Goal: Obtain resource: Download file/media

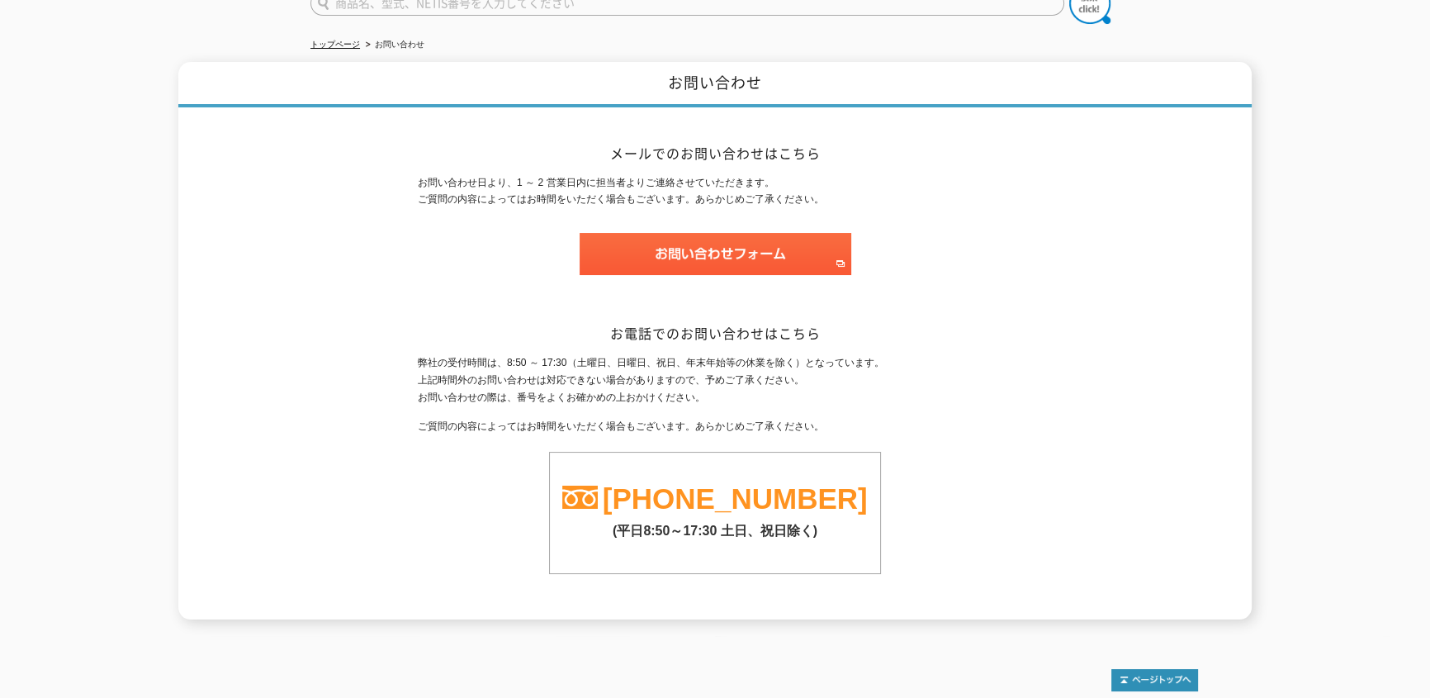
drag, startPoint x: 575, startPoint y: 372, endPoint x: 654, endPoint y: 395, distance: 82.0
click at [654, 395] on div "弊社の受付時間は、8:50 ～ 17:30（土曜日、日曜日、祝日、年末年始等の休業を除く）となっています。 上記時間外のお問い合わせは対応できない場合がありま…" at bounding box center [715, 464] width 594 height 220
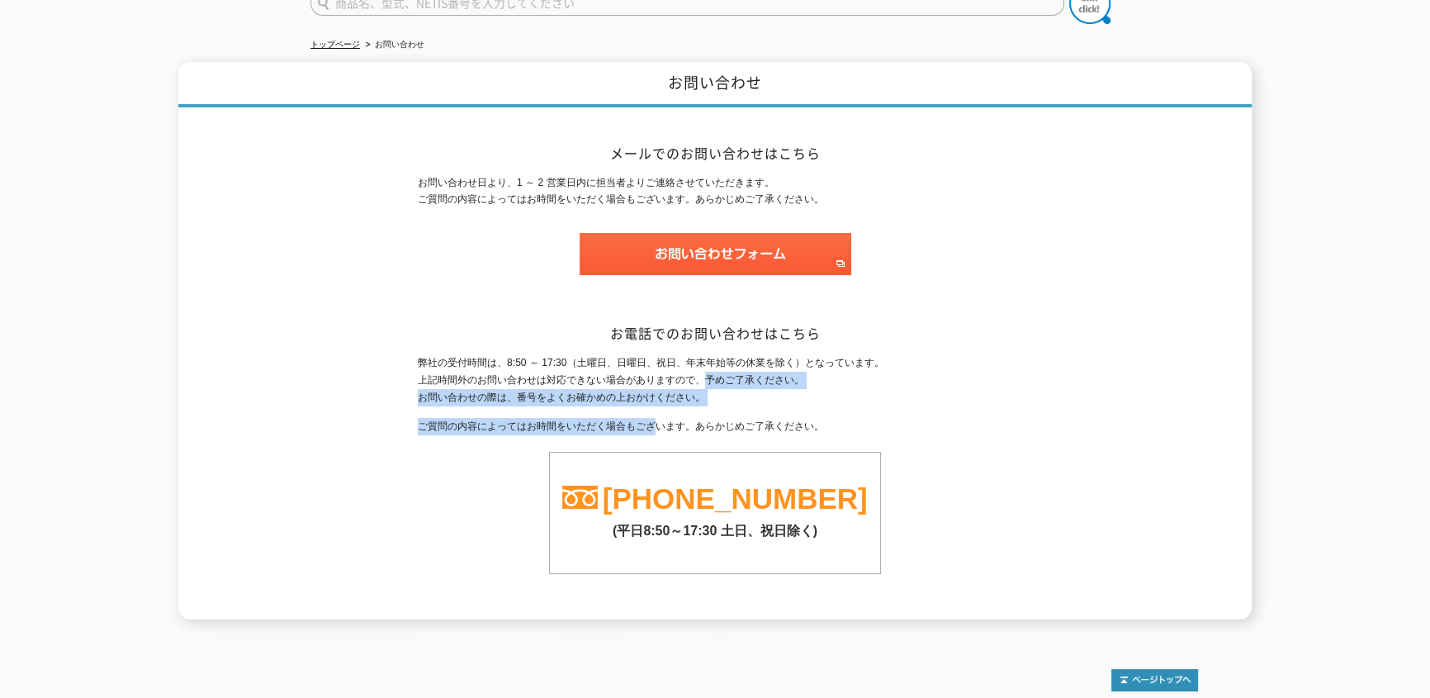
click at [654, 395] on div "弊社の受付時間は、8:50 ～ 17:30（土曜日、日曜日、祝日、年末年始等の休業を除く）となっています。 上記時間外のお問い合わせは対応できない場合がありま…" at bounding box center [715, 464] width 594 height 220
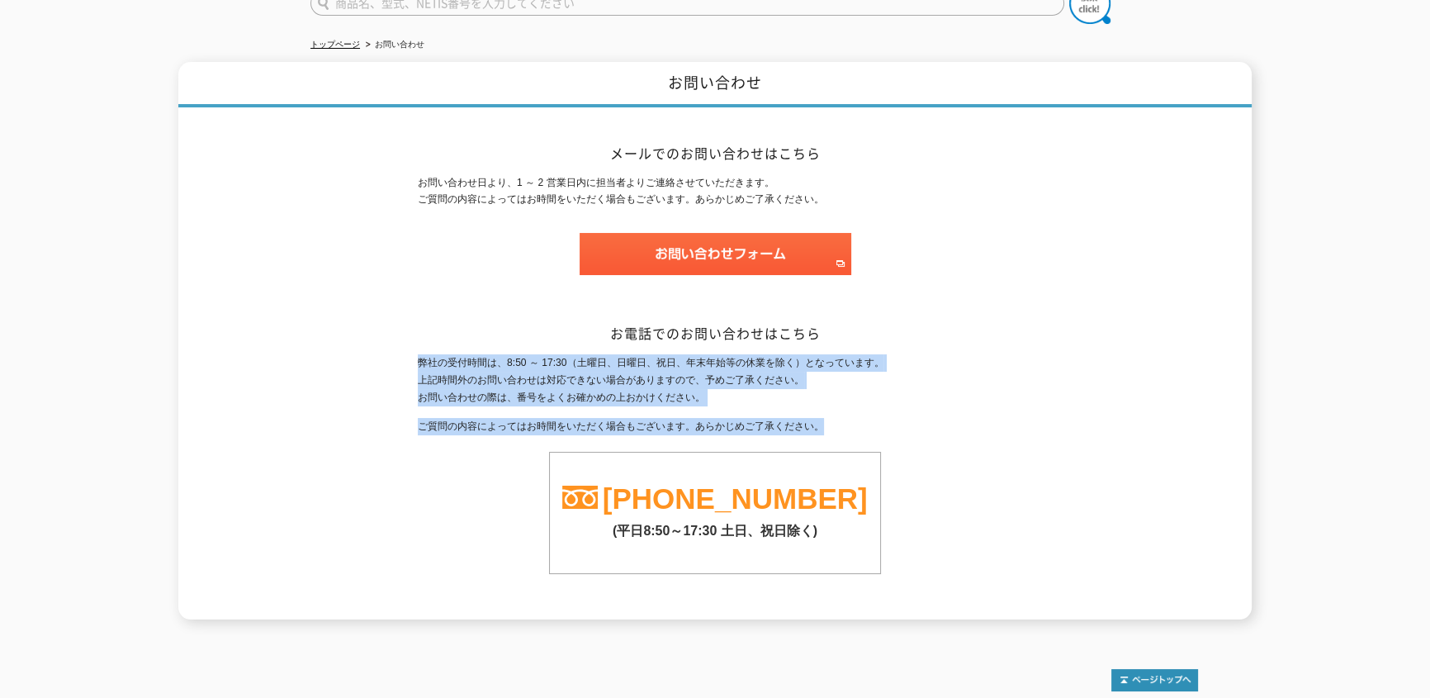
drag, startPoint x: 850, startPoint y: 400, endPoint x: 405, endPoint y: 356, distance: 447.1
click at [405, 356] on div "お問い合わせ メールでのお問い合わせはこちら お問い合わせ日より、1 ～ 2 営業日内に担当者よりご連絡させていただきます。 ご質問の内容によってはお時間をい…" at bounding box center [714, 340] width 1073 height 557
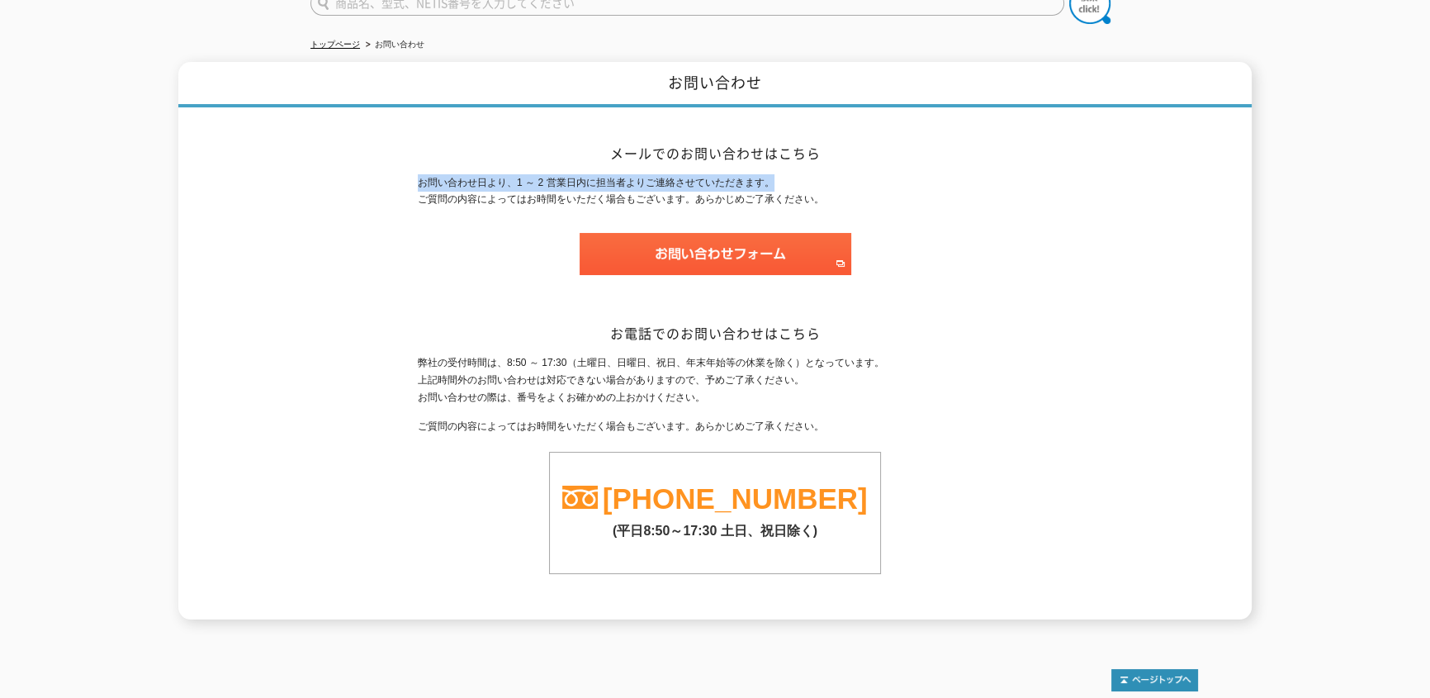
drag, startPoint x: 420, startPoint y: 165, endPoint x: 837, endPoint y: 177, distance: 417.1
click at [837, 177] on p "お問い合わせ日より、1 ～ 2 営業日内に担当者よりご連絡させていただきます。 ご質問の内容によってはお時間をいただく場合もございます。あらかじめご了承くださ…" at bounding box center [715, 191] width 594 height 35
click at [1131, 252] on div "お問い合わせ メールでのお問い合わせはこちら お問い合わせ日より、1 ～ 2 営業日内に担当者よりご連絡させていただきます。 ご質問の内容によってはお時間をい…" at bounding box center [714, 340] width 1073 height 557
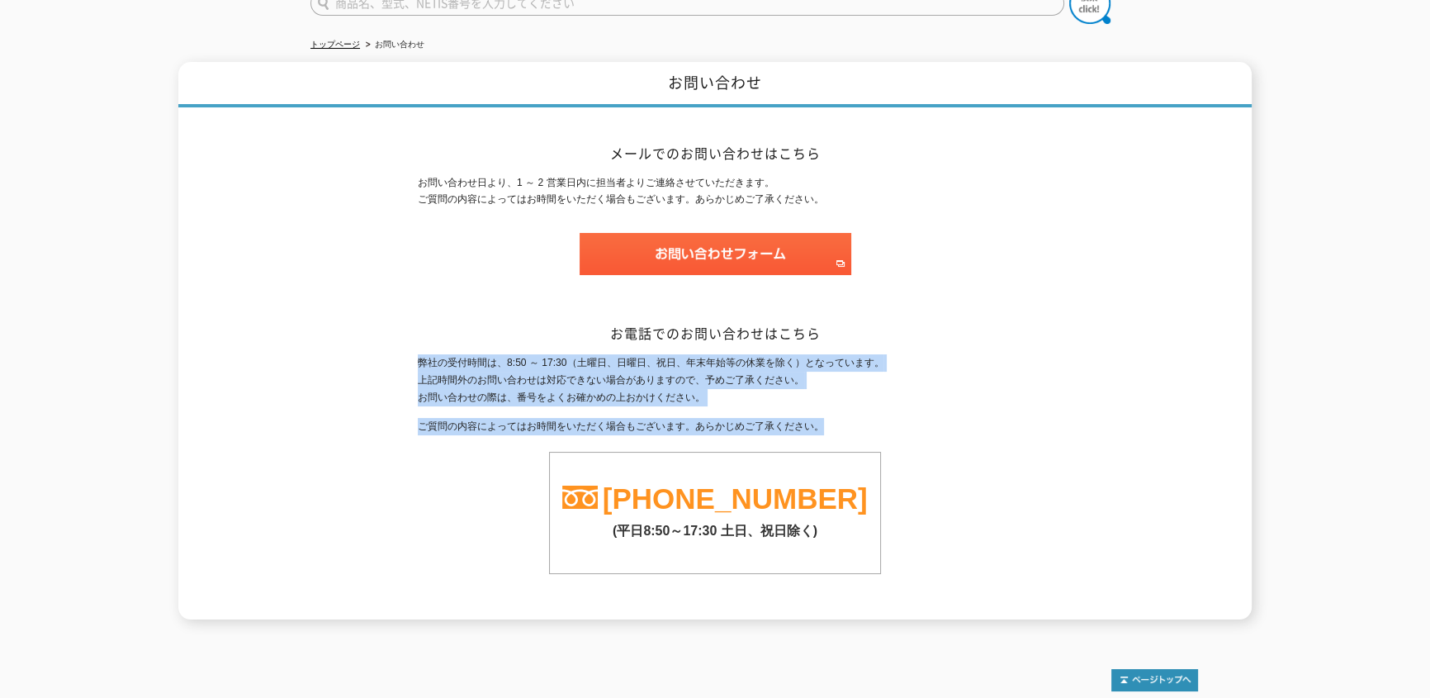
drag, startPoint x: 979, startPoint y: 420, endPoint x: 414, endPoint y: 348, distance: 570.1
click at [414, 348] on div "お問い合わせ メールでのお問い合わせはこちら お問い合わせ日より、1 ～ 2 営業日内に担当者よりご連絡させていただきます。 ご質問の内容によってはお時間をい…" at bounding box center [714, 340] width 1073 height 557
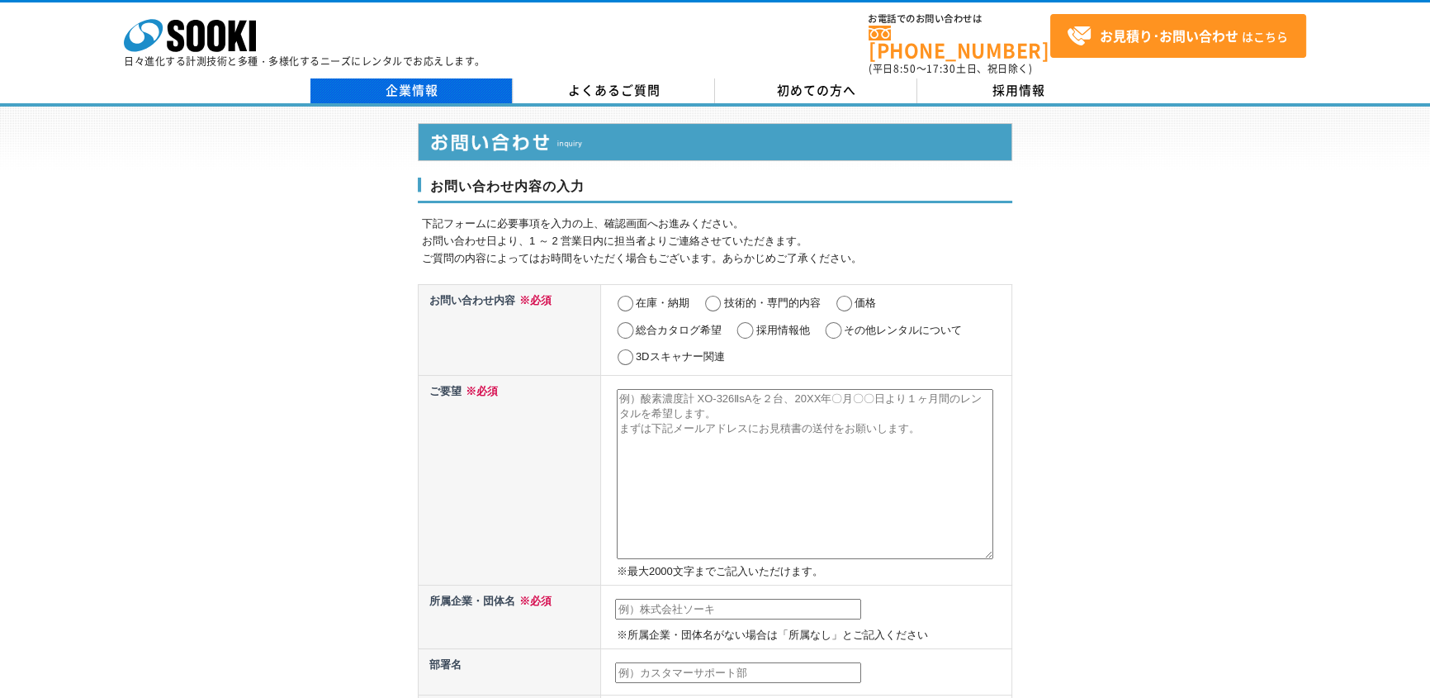
click at [404, 79] on link "企業情報" at bounding box center [411, 90] width 202 height 25
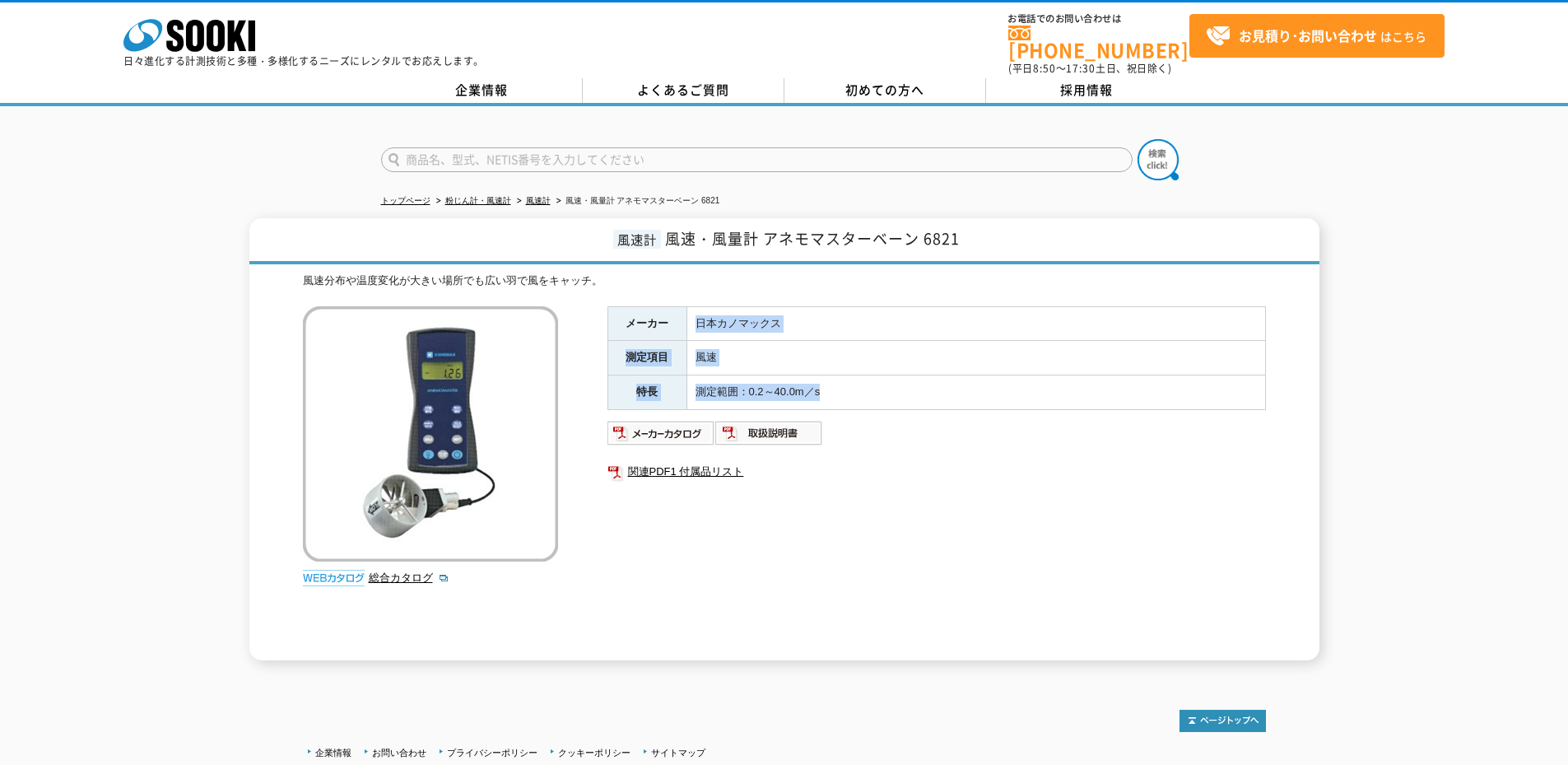
drag, startPoint x: 700, startPoint y: 312, endPoint x: 837, endPoint y: 385, distance: 155.2
click at [837, 385] on tbody "メーカー 日本カノマックス 測定項目 風速 特長 測定範囲：0.2～40.0m／s" at bounding box center [936, 357] width 658 height 103
click at [837, 385] on td "測定範囲：0.2～40.0m／s" at bounding box center [976, 392] width 578 height 35
drag, startPoint x: 820, startPoint y: 377, endPoint x: 620, endPoint y: 314, distance: 209.7
click at [620, 314] on tbody "メーカー 日本カノマックス 測定項目 風速 特長 測定範囲：0.2～40.0m／s" at bounding box center [936, 357] width 658 height 103
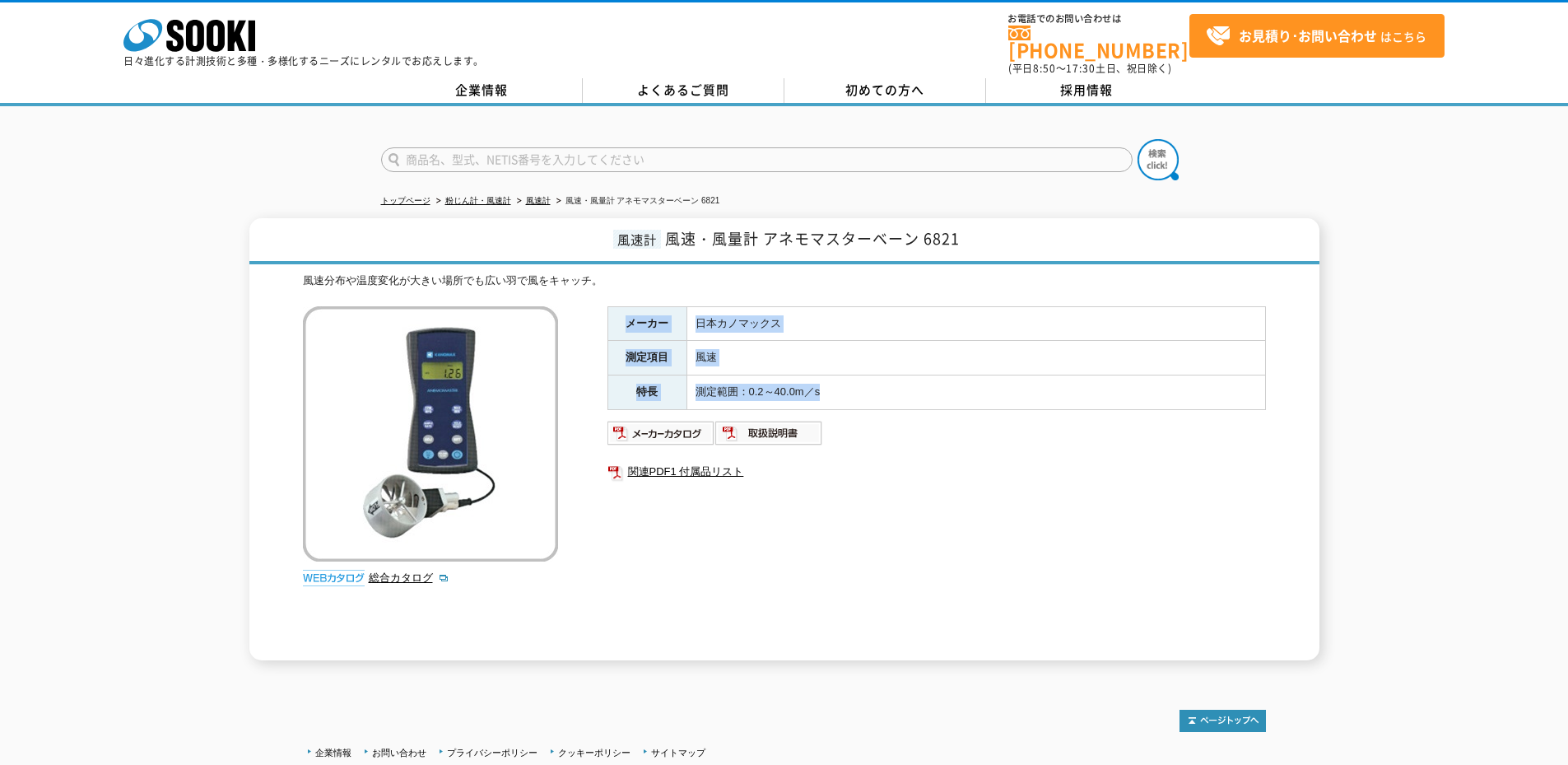
click at [620, 314] on th "メーカー" at bounding box center [646, 323] width 79 height 35
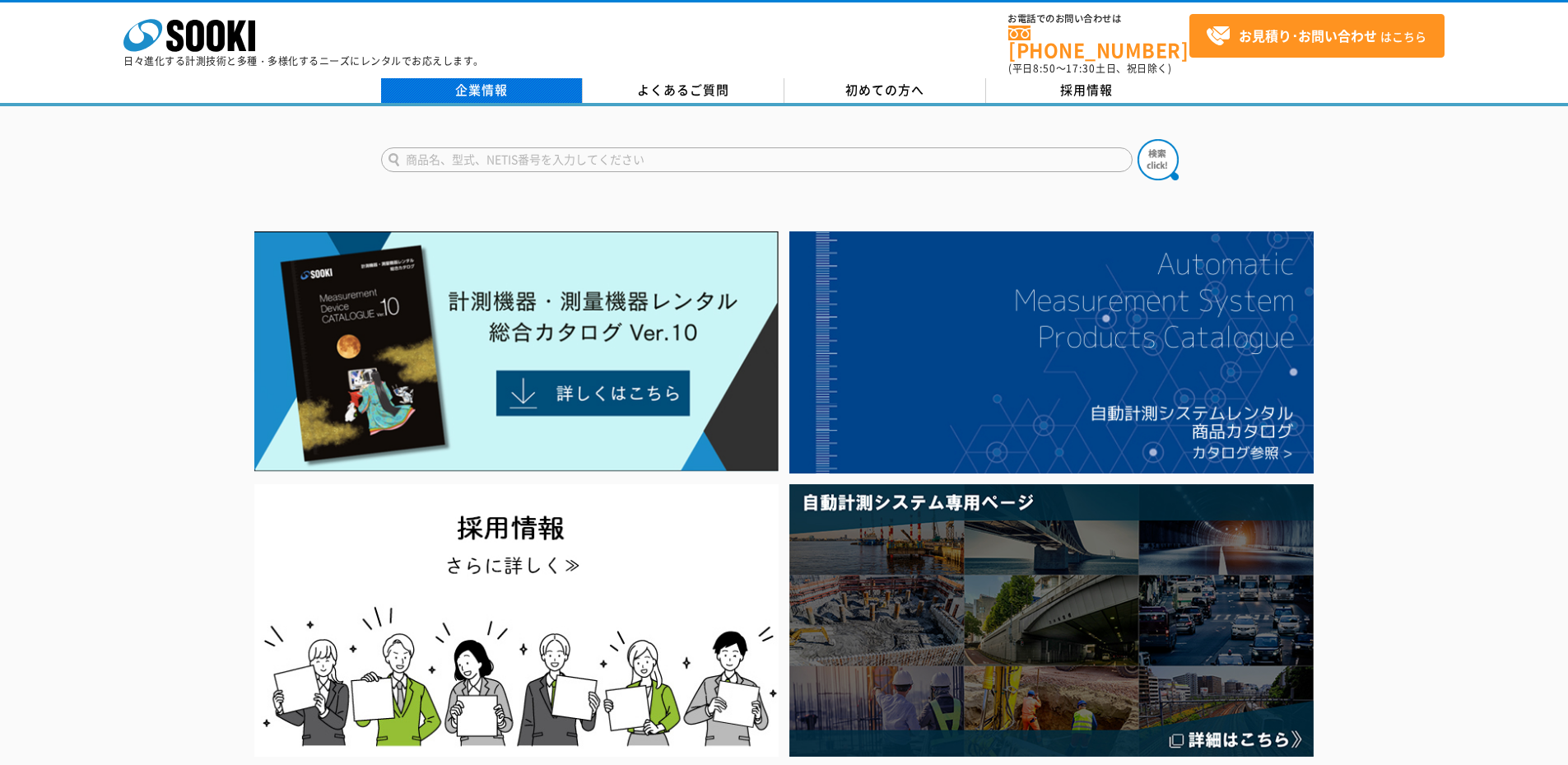
click at [547, 78] on link "企業情報" at bounding box center [481, 90] width 201 height 25
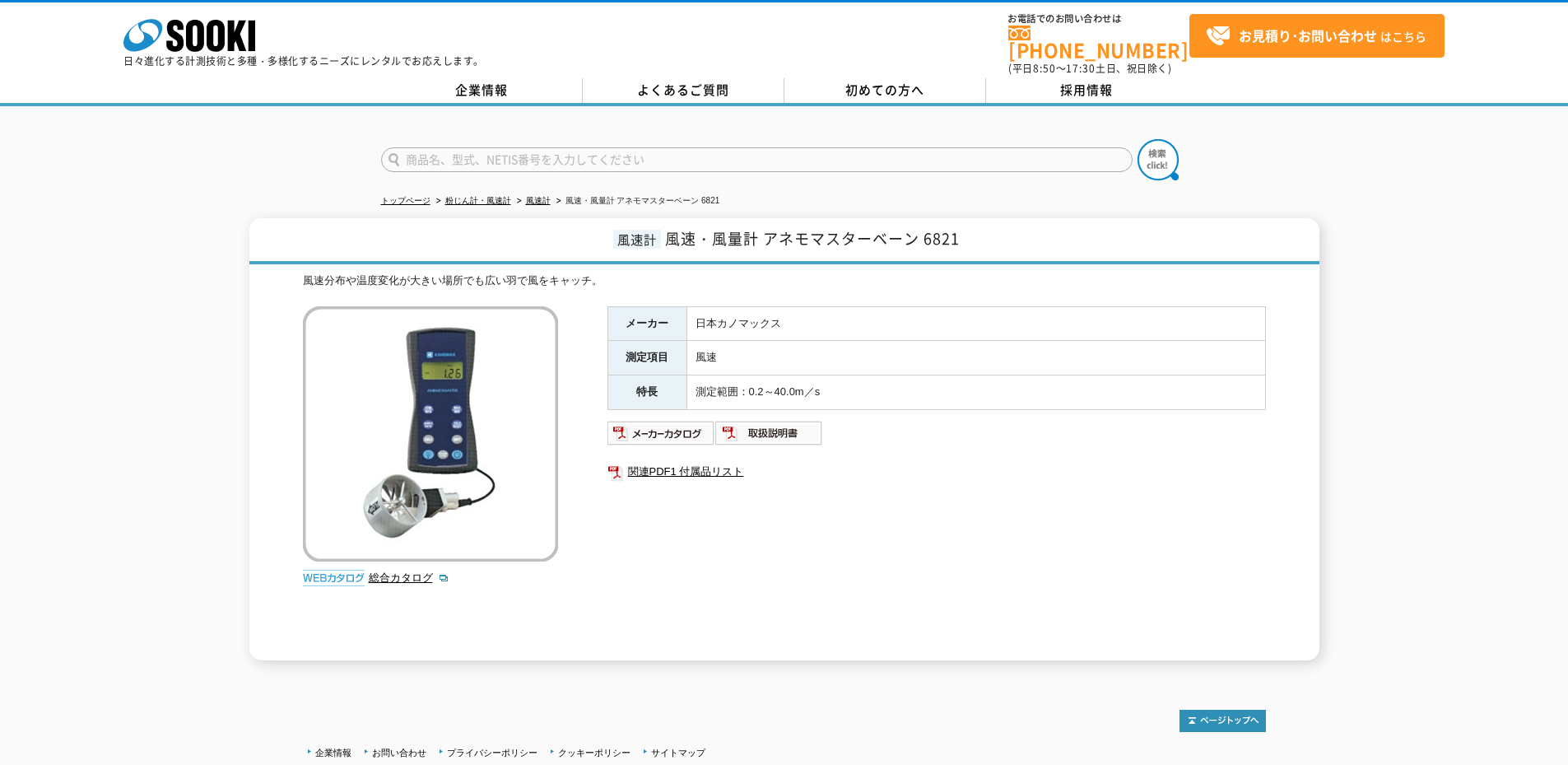
click at [915, 389] on td "測定範囲：0.2～40.0m／s" at bounding box center [976, 392] width 578 height 35
click at [715, 466] on link "関連PDF1 付属品リスト" at bounding box center [936, 471] width 658 height 21
